Goal: Task Accomplishment & Management: Manage account settings

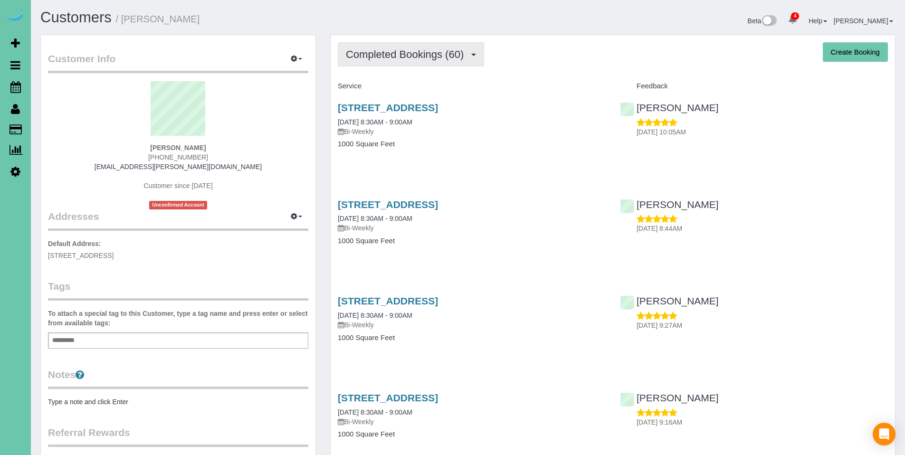
click at [399, 58] on span "Completed Bookings (60)" at bounding box center [407, 54] width 123 height 12
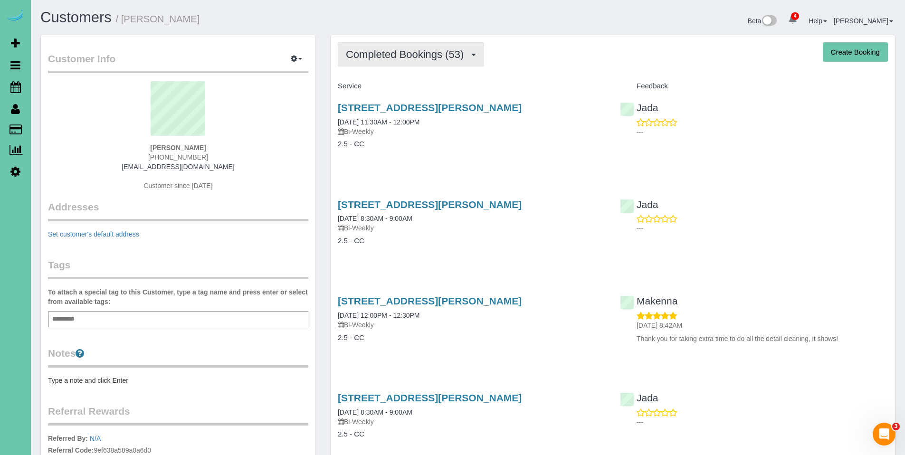
click at [387, 55] on span "Completed Bookings (53)" at bounding box center [407, 54] width 123 height 12
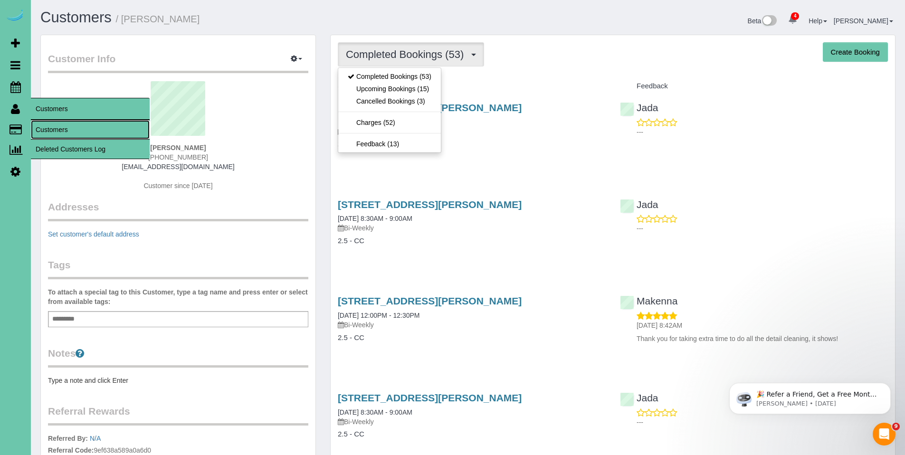
click at [55, 126] on link "Customers" at bounding box center [90, 129] width 119 height 19
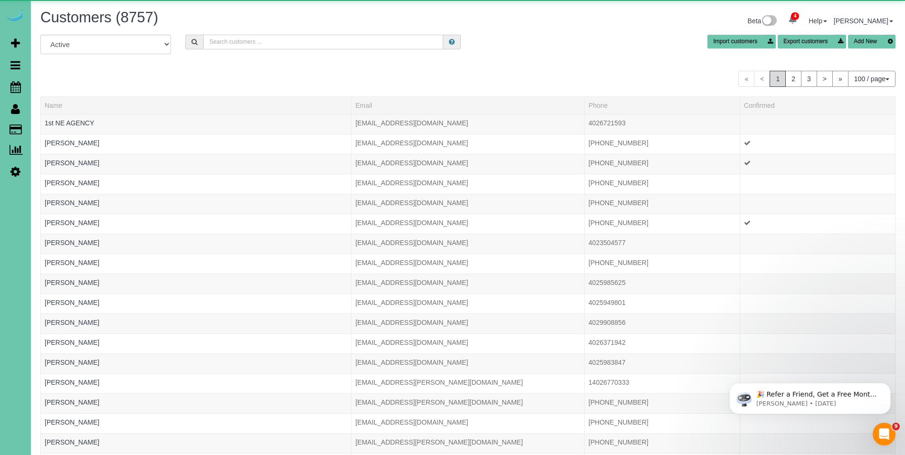
click at [346, 42] on input "text" at bounding box center [323, 42] width 240 height 15
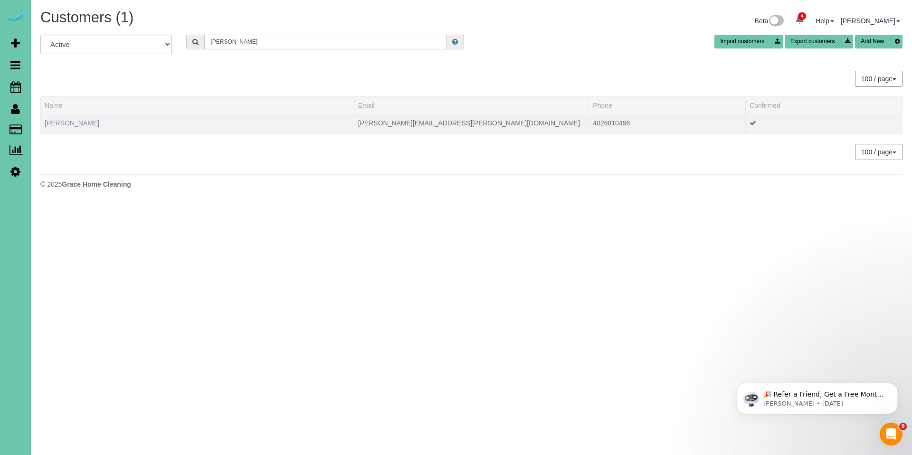
type input "johanna u"
click at [70, 123] on link "Johanna Utman" at bounding box center [72, 123] width 55 height 8
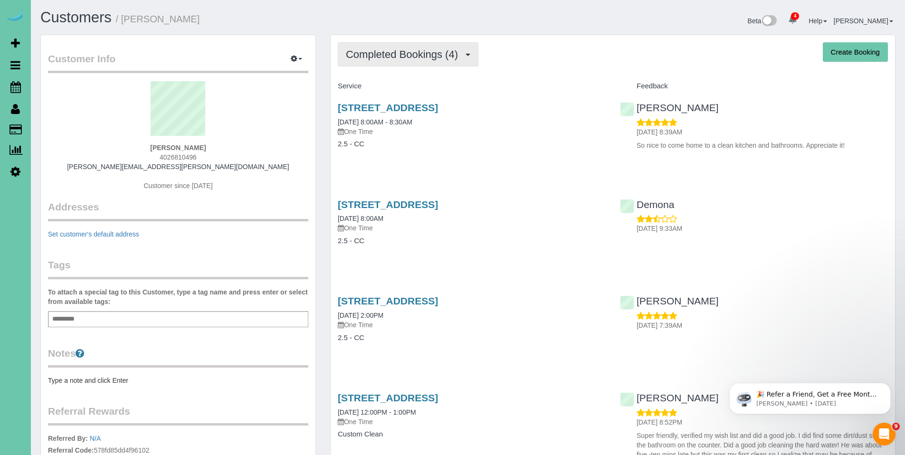
click at [370, 55] on span "Completed Bookings (4)" at bounding box center [404, 54] width 117 height 12
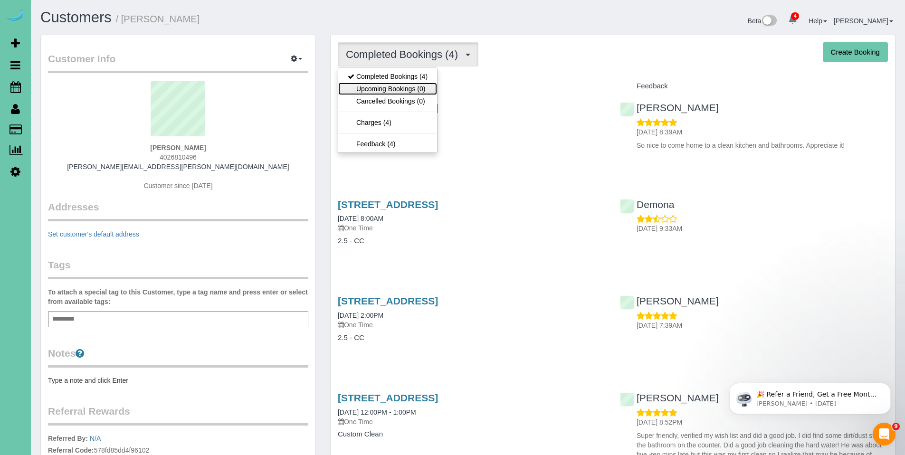
click at [390, 85] on link "Upcoming Bookings (0)" at bounding box center [387, 89] width 99 height 12
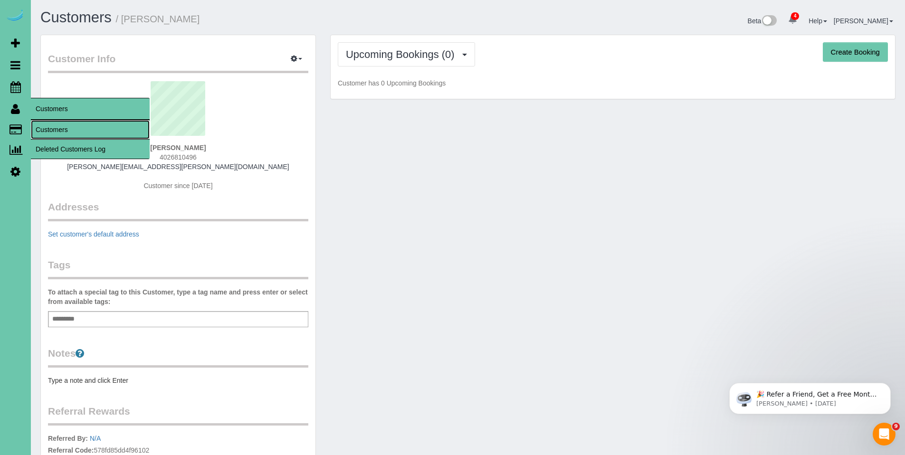
click at [50, 127] on link "Customers" at bounding box center [90, 129] width 119 height 19
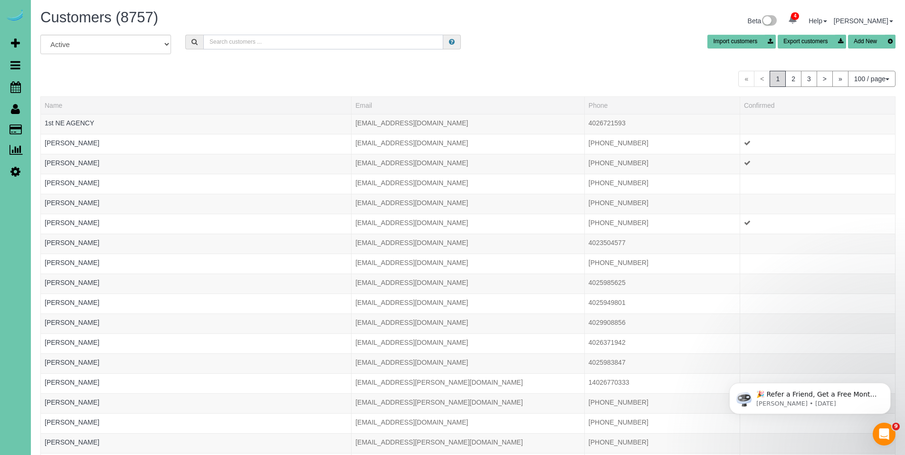
click at [263, 46] on input "text" at bounding box center [323, 42] width 240 height 15
click at [273, 46] on input "text" at bounding box center [323, 42] width 240 height 15
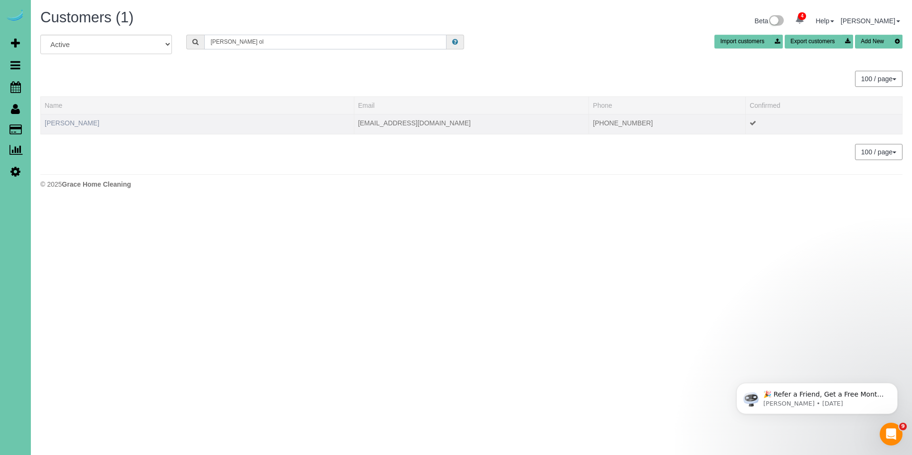
type input "tom ol"
click at [65, 125] on link "Tom Olsen" at bounding box center [72, 123] width 55 height 8
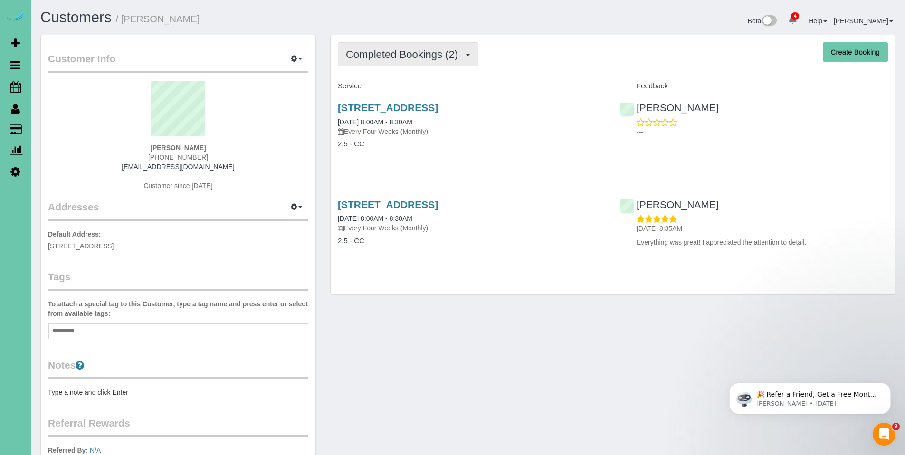
click at [392, 56] on span "Completed Bookings (2)" at bounding box center [404, 54] width 117 height 12
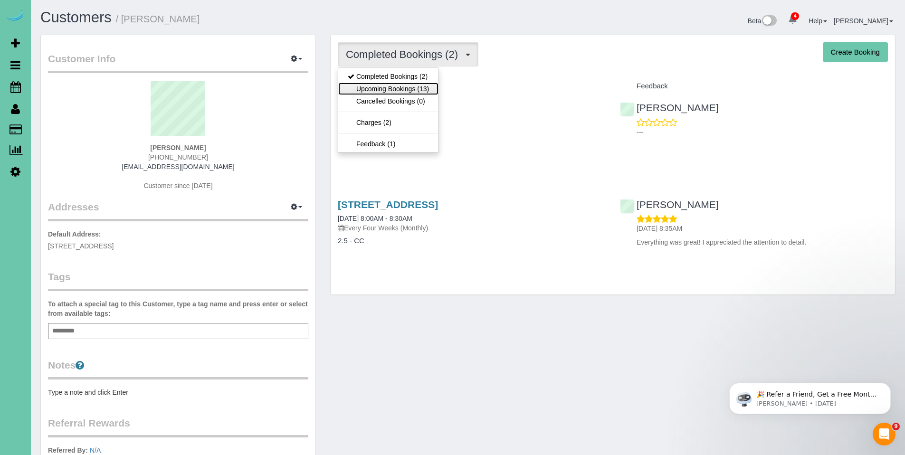
click at [381, 90] on link "Upcoming Bookings (13)" at bounding box center [388, 89] width 100 height 12
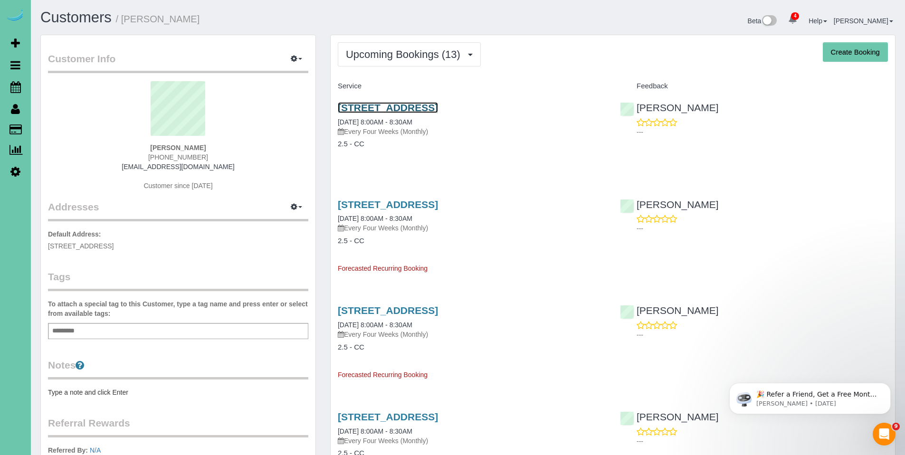
click at [393, 112] on link "2130 S 64th Plz #209, Omaha, NE 68106" at bounding box center [388, 107] width 100 height 11
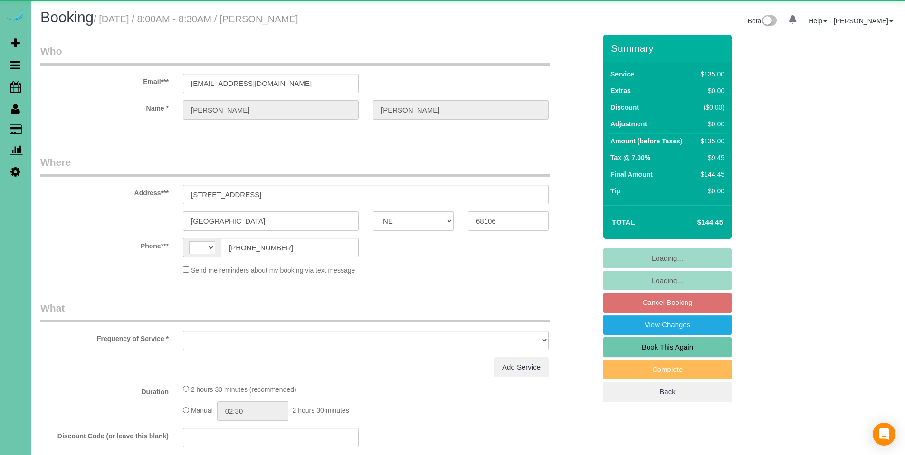
select select "NE"
select select "string:US"
select select "object:672"
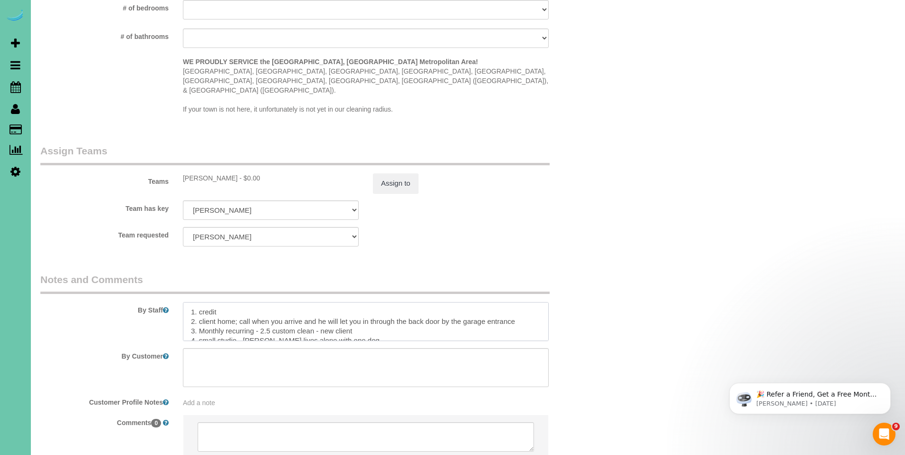
drag, startPoint x: 530, startPoint y: 301, endPoint x: 199, endPoint y: 306, distance: 330.2
click at [199, 306] on textarea at bounding box center [366, 321] width 366 height 39
type textarea "1. credit 2. Key#42 3. Monthly recurring - 2.5 custom clean - new client 4. sma…"
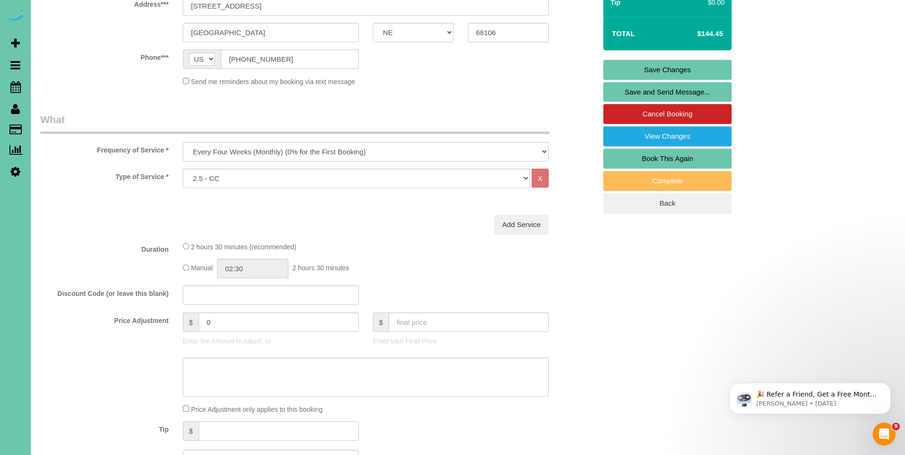
scroll to position [125, 0]
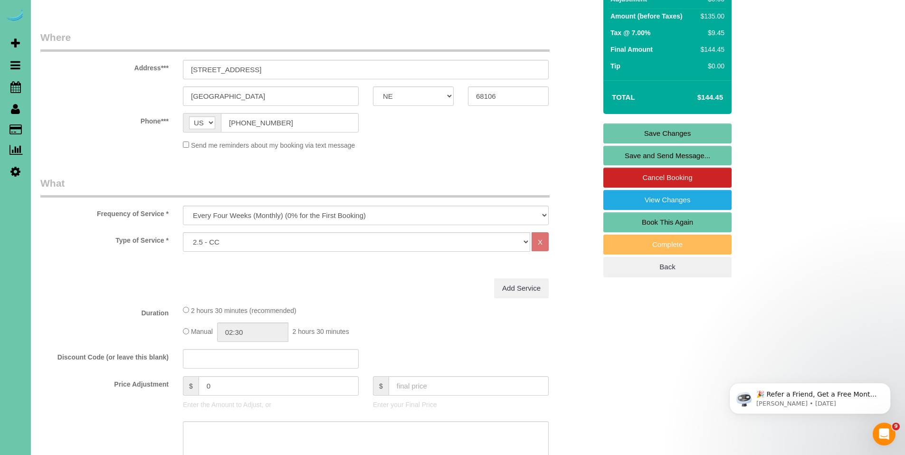
click at [667, 134] on link "Save Changes" at bounding box center [667, 133] width 128 height 20
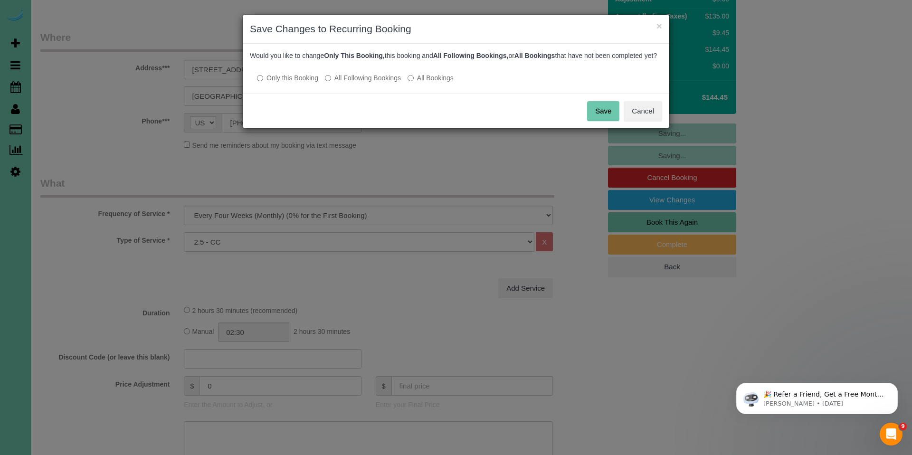
click at [359, 83] on label "All Following Bookings" at bounding box center [363, 77] width 76 height 9
click at [594, 119] on button "Save" at bounding box center [603, 111] width 32 height 20
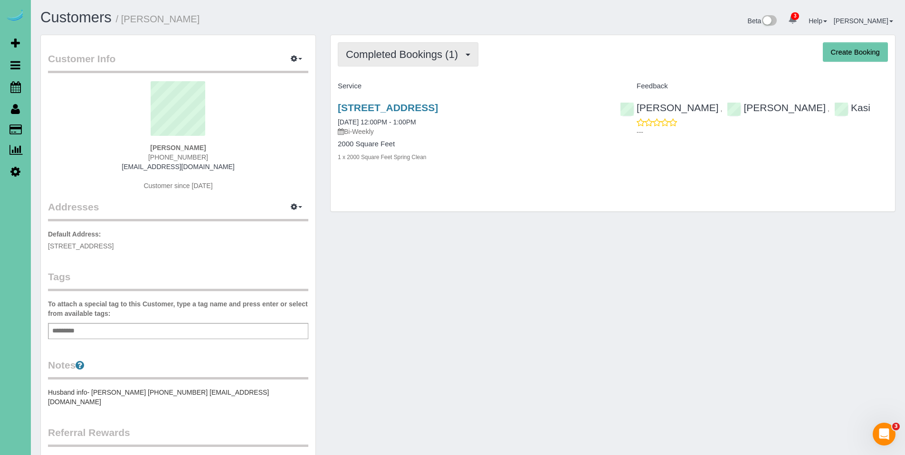
click at [423, 54] on span "Completed Bookings (1)" at bounding box center [404, 54] width 117 height 12
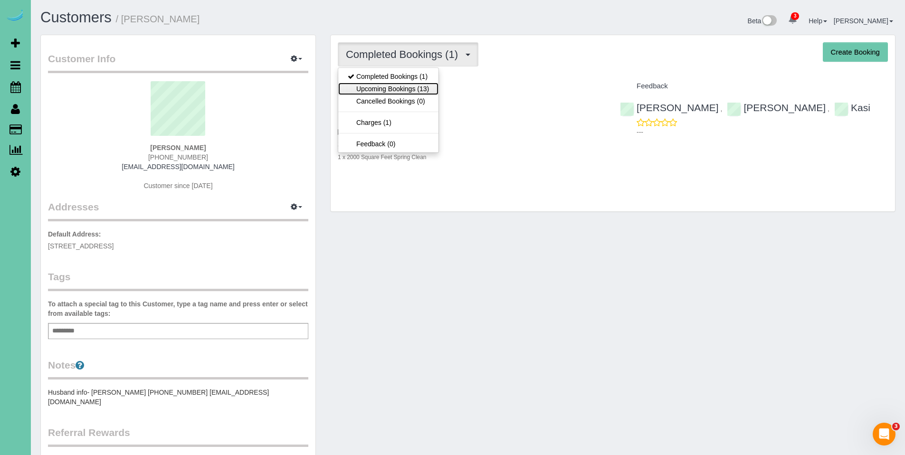
click at [410, 85] on link "Upcoming Bookings (13)" at bounding box center [388, 89] width 100 height 12
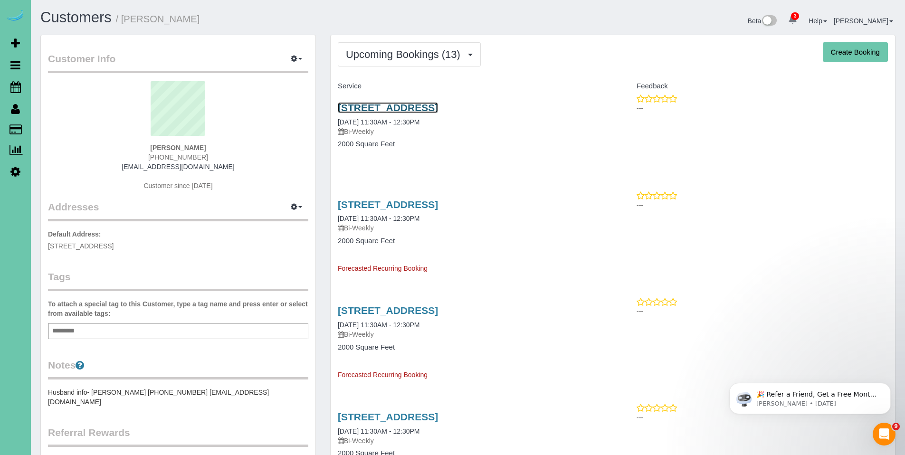
click at [399, 102] on link "630 S 57th St, Omaha, NE 68106" at bounding box center [388, 107] width 100 height 11
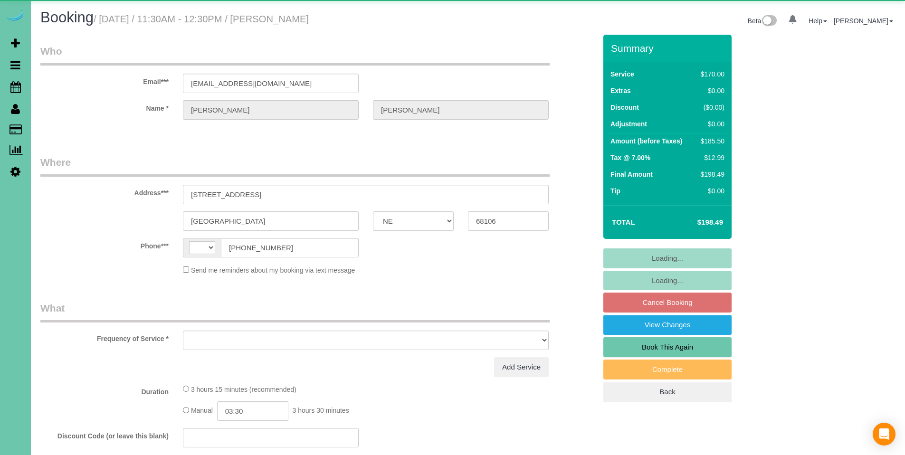
select select "NE"
select select "string:[GEOGRAPHIC_DATA]"
select select "object:862"
select select "string:fspay-7957ca9f-59c9-4eb9-88f4-891e3ede1236"
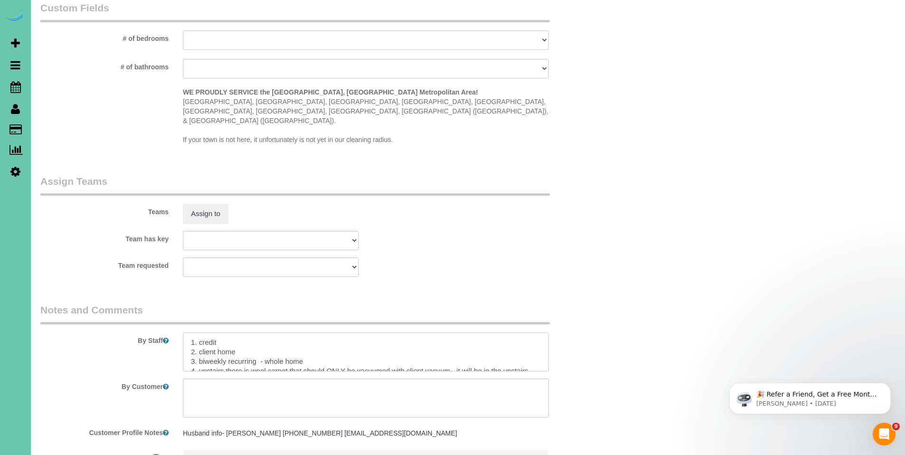
click at [247, 332] on textarea at bounding box center [366, 351] width 366 height 39
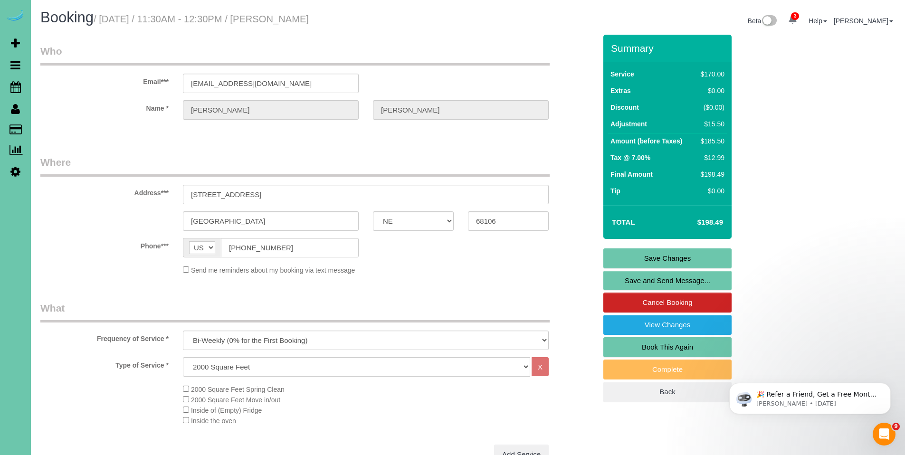
type textarea "1. credit 2. client home - Key#30 3. biweekly recurring - whole home 4. upstair…"
click at [670, 256] on link "Save Changes" at bounding box center [667, 258] width 128 height 20
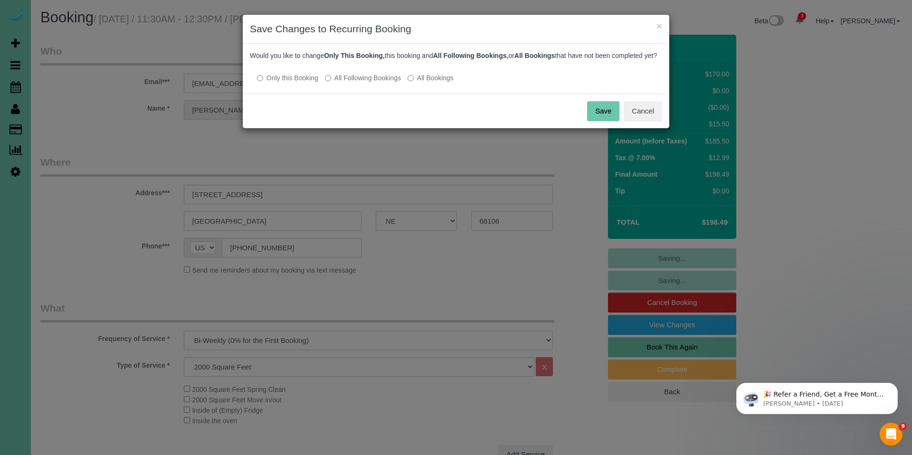
click at [356, 83] on label "All Following Bookings" at bounding box center [363, 77] width 76 height 9
click at [596, 115] on button "Save" at bounding box center [603, 111] width 32 height 20
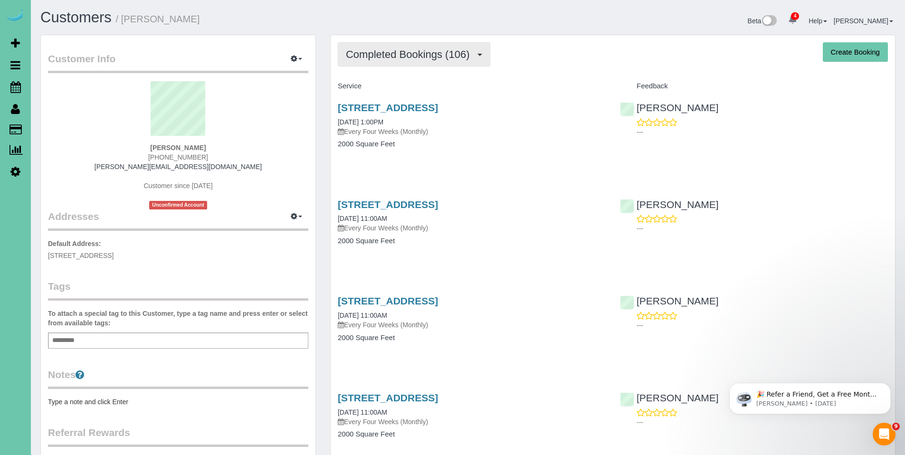
click at [411, 58] on span "Completed Bookings (106)" at bounding box center [410, 54] width 128 height 12
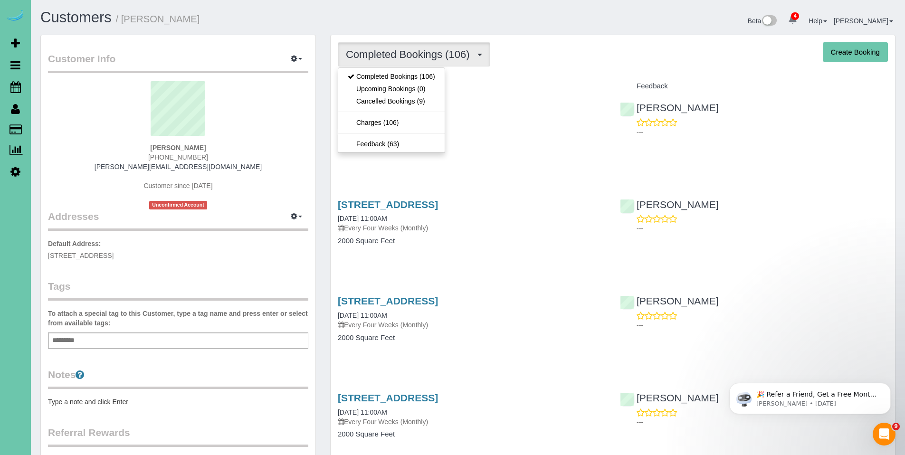
click at [558, 50] on div "Completed Bookings (106) Completed Bookings (106) Upcoming Bookings (0) Cancell…" at bounding box center [613, 54] width 550 height 24
